Goal: Transaction & Acquisition: Purchase product/service

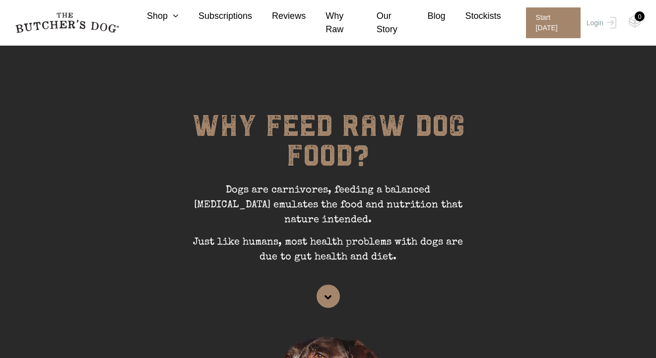
scroll to position [45, 0]
click at [162, 19] on link "Shop" at bounding box center [153, 15] width 52 height 13
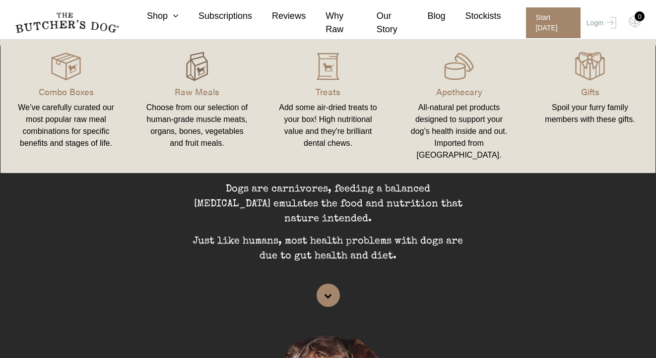
click at [186, 67] on img at bounding box center [197, 67] width 30 height 30
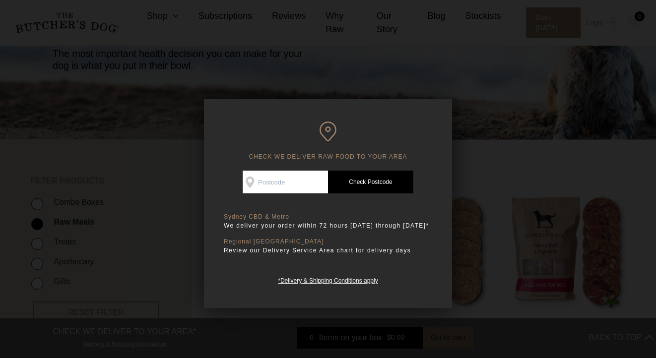
click at [480, 184] on div at bounding box center [328, 179] width 656 height 358
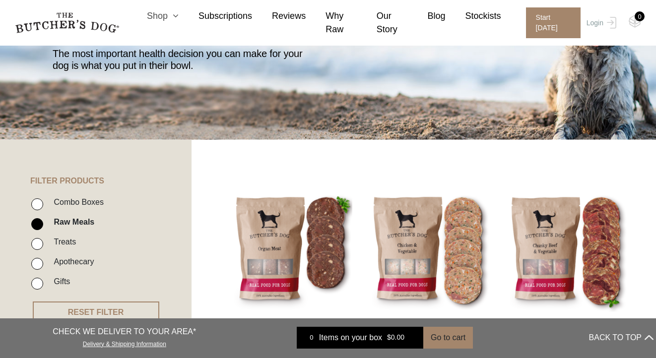
click at [168, 20] on icon at bounding box center [173, 15] width 11 height 9
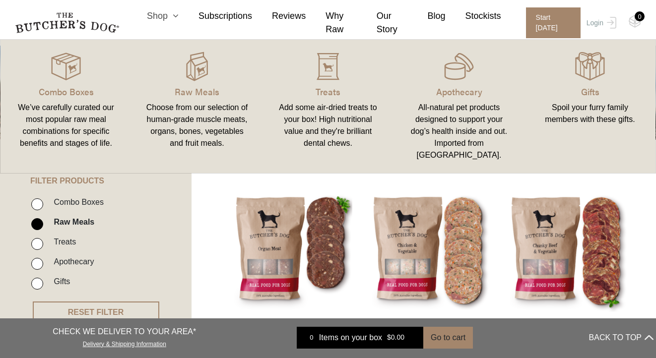
click at [169, 14] on icon at bounding box center [173, 15] width 11 height 9
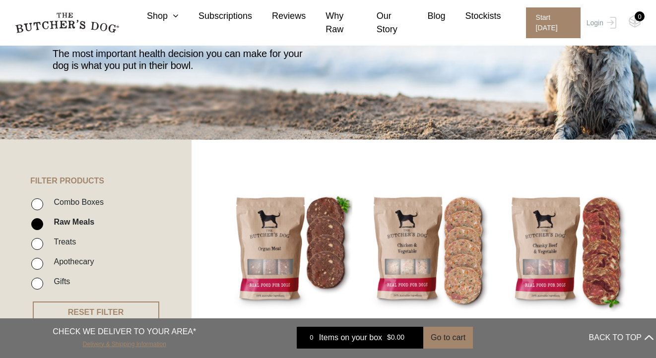
click at [143, 344] on link "Delivery & Shipping Information" at bounding box center [124, 342] width 83 height 9
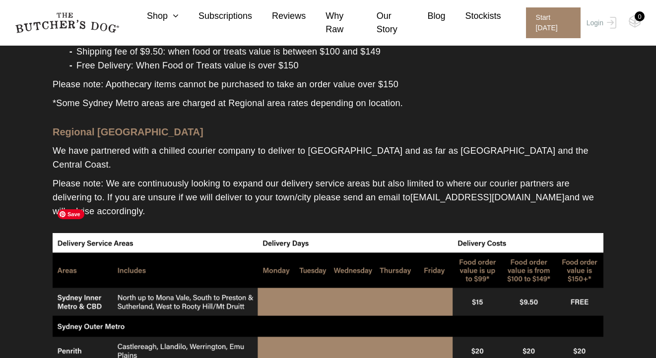
scroll to position [369, 0]
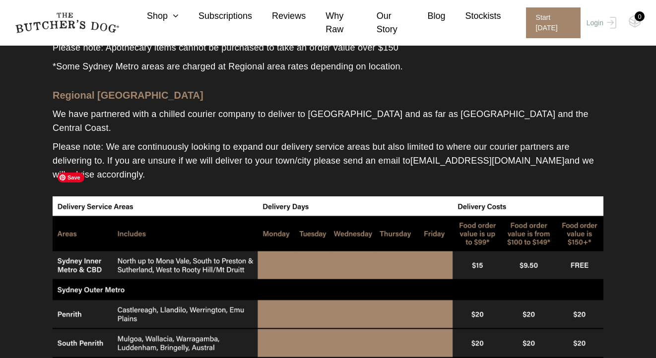
click at [169, 15] on icon at bounding box center [173, 15] width 11 height 9
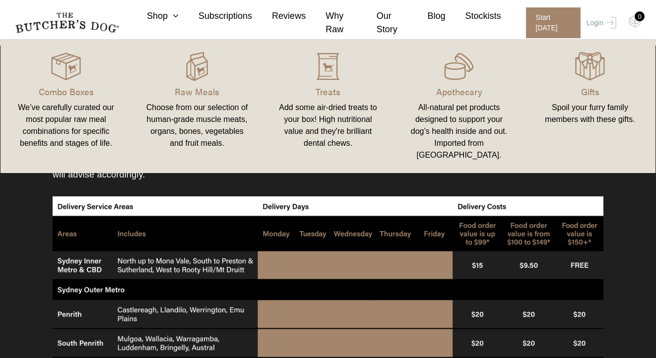
click at [195, 83] on link "Raw Meals Choose from our selection of human-grade muscle meats, organs, bones,…" at bounding box center [196, 107] width 131 height 114
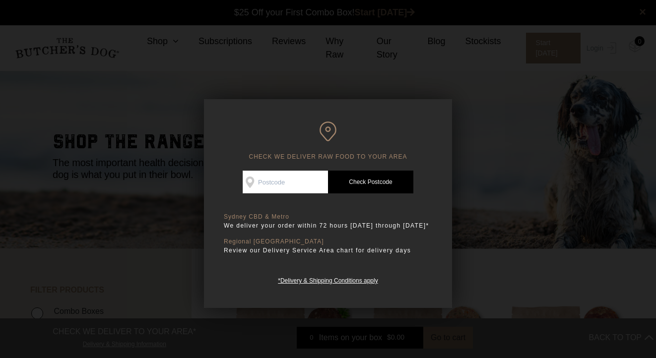
scroll to position [0, 0]
click at [282, 188] on input "Check Availability At" at bounding box center [285, 182] width 85 height 23
type input "2101"
click at [353, 178] on link "Check Postcode" at bounding box center [370, 182] width 85 height 23
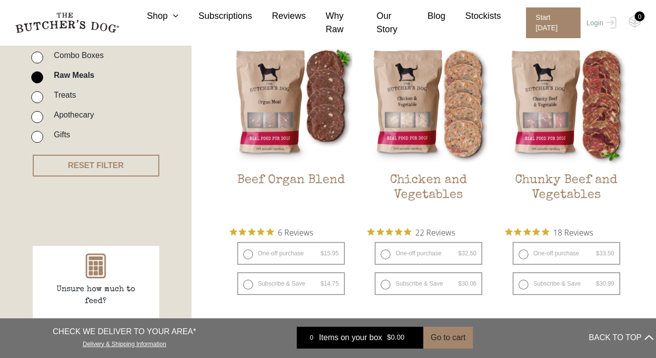
scroll to position [254, 0]
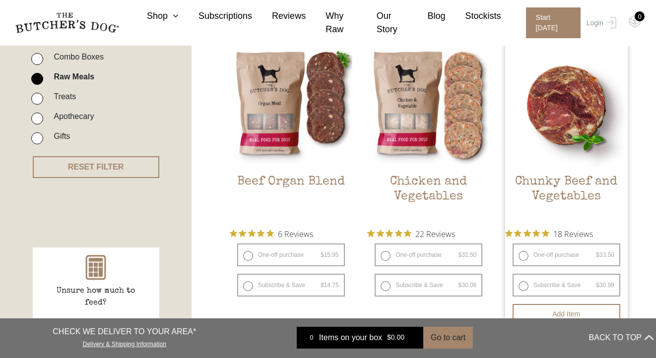
click at [537, 133] on img at bounding box center [566, 105] width 123 height 123
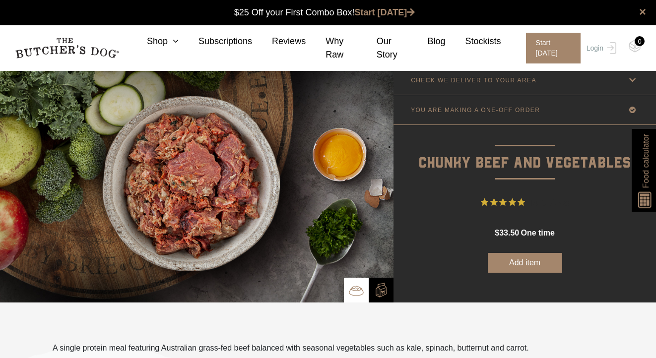
click at [535, 80] on link "CHECK WE DELIVER TO YOUR AREA" at bounding box center [524, 79] width 262 height 29
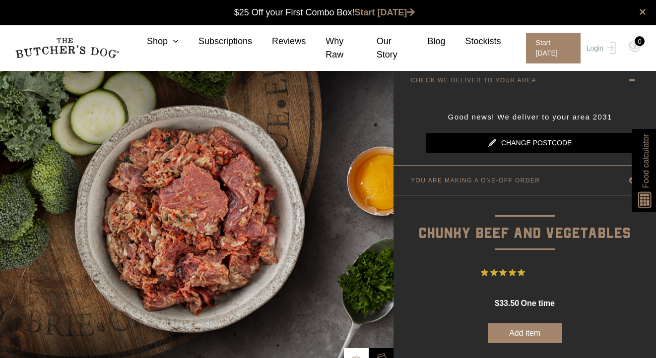
click at [524, 142] on link "Change postcode" at bounding box center [530, 143] width 208 height 20
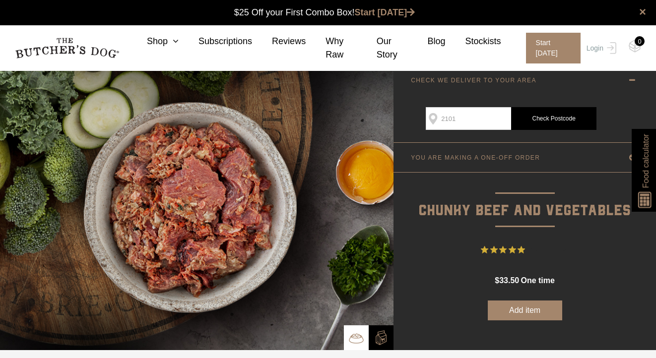
click at [490, 120] on input "2101" at bounding box center [468, 118] width 85 height 23
click at [543, 118] on link "Check Postcode" at bounding box center [553, 118] width 85 height 23
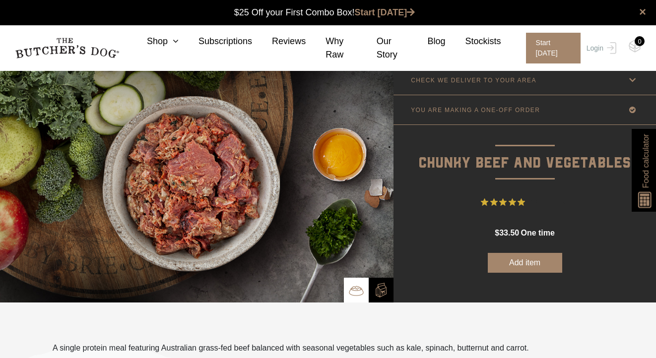
scroll to position [0, 0]
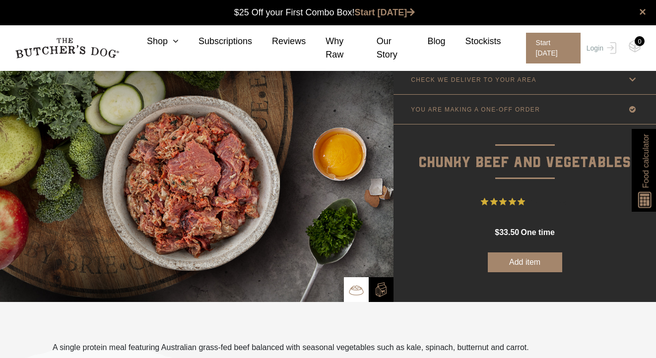
click at [515, 88] on link "CHECK WE DELIVER TO YOUR AREA" at bounding box center [524, 79] width 262 height 29
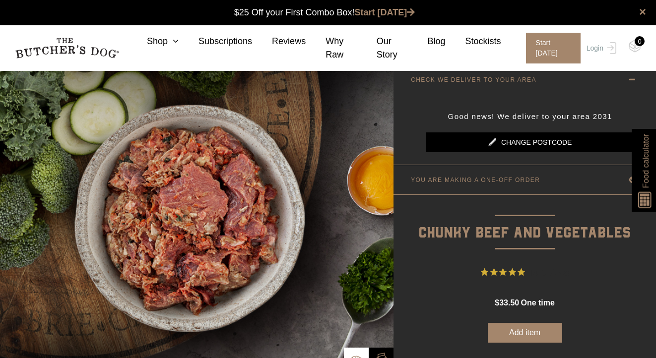
click at [519, 147] on link "Change postcode" at bounding box center [530, 142] width 208 height 20
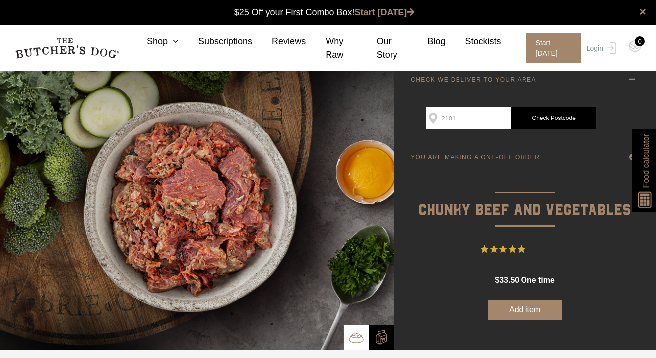
click at [483, 123] on input "2101" at bounding box center [468, 118] width 85 height 23
type input "2"
type input "2101"
click at [545, 117] on link "Check Postcode" at bounding box center [553, 118] width 85 height 23
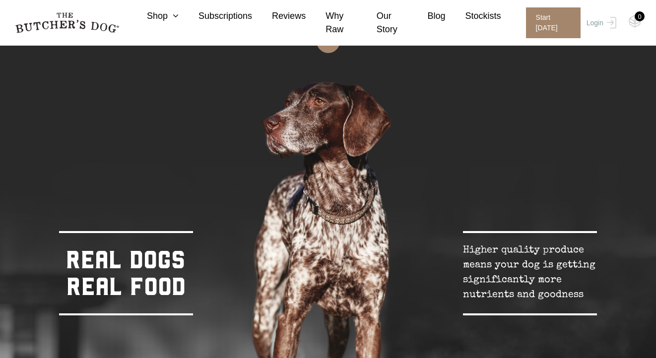
scroll to position [331, 0]
